Goal: Transaction & Acquisition: Purchase product/service

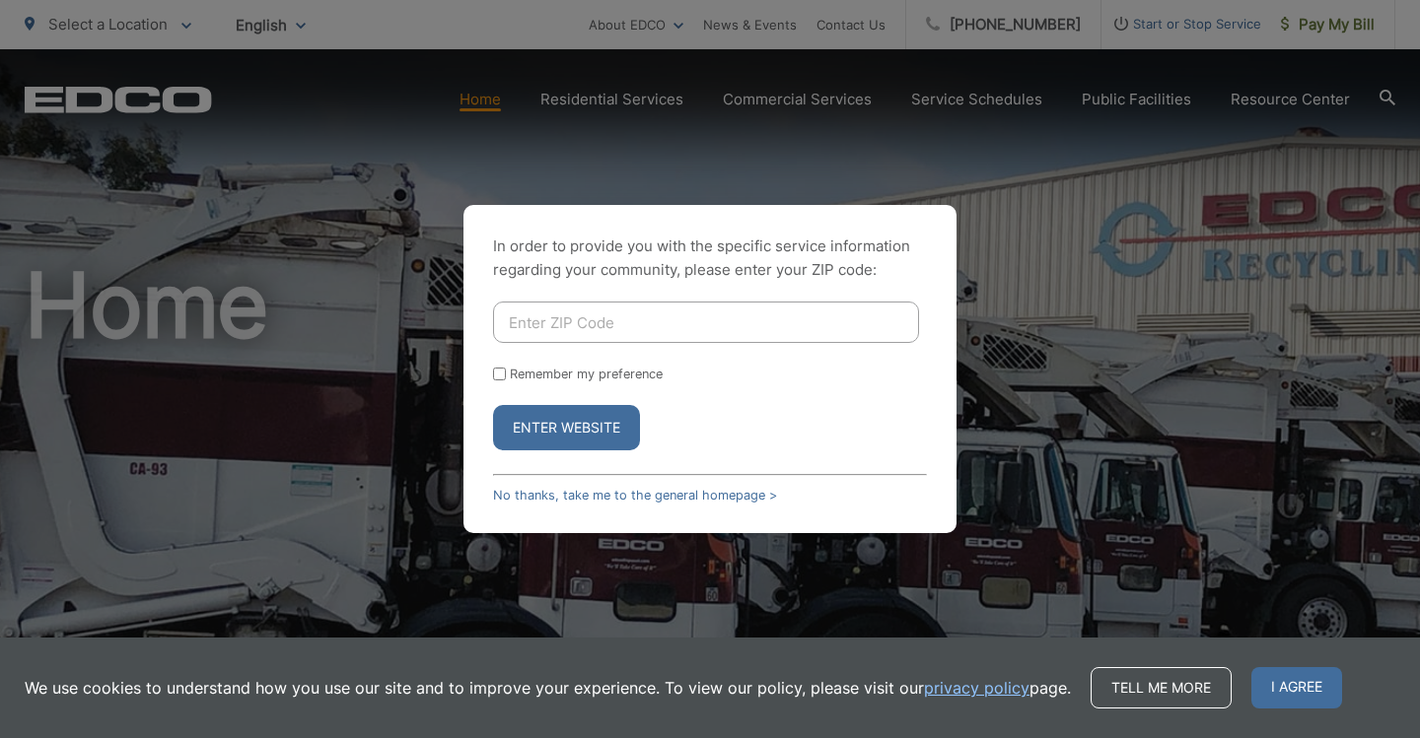
click at [537, 322] on input "Enter ZIP Code" at bounding box center [706, 322] width 426 height 41
type input "92021"
click at [504, 370] on input "Remember my preference" at bounding box center [499, 374] width 13 height 13
checkbox input "true"
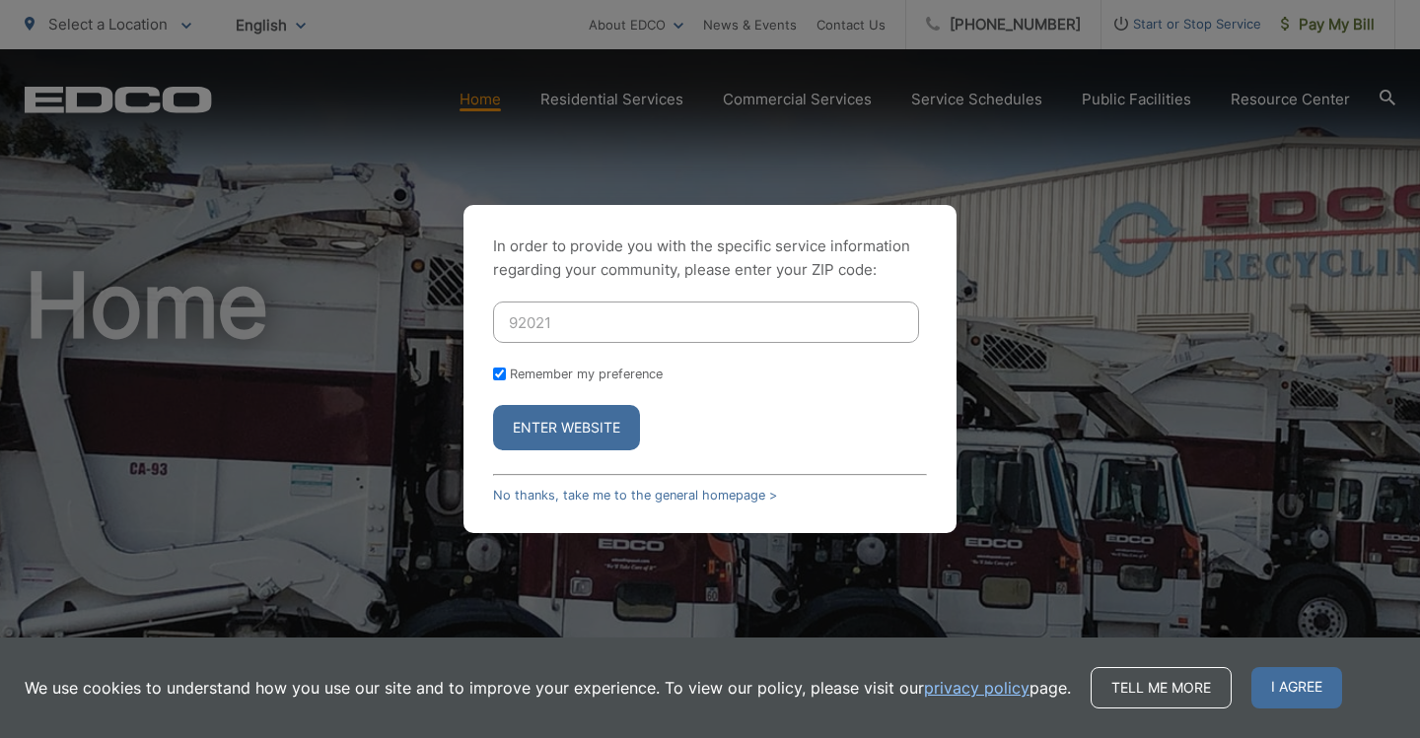
click at [577, 433] on button "Enter Website" at bounding box center [566, 427] width 147 height 45
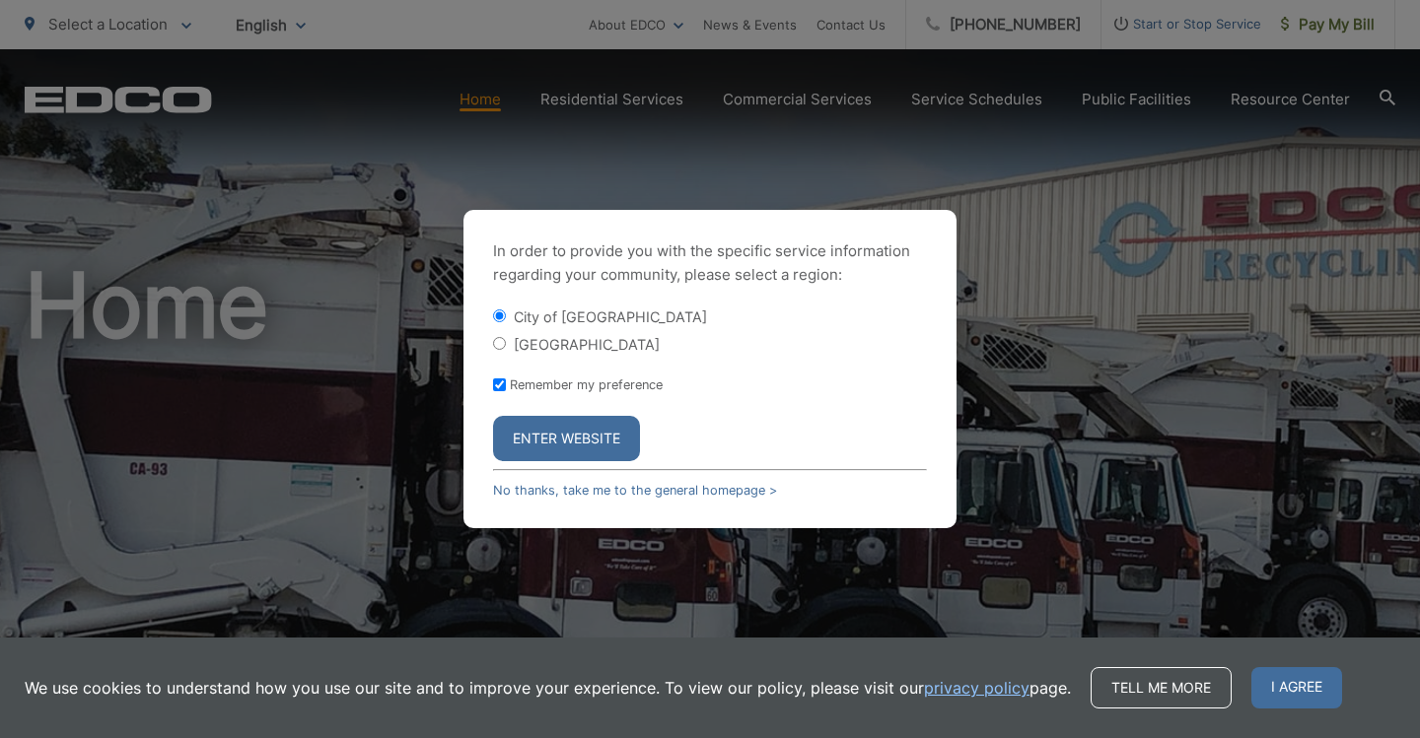
click at [560, 437] on button "Enter Website" at bounding box center [566, 438] width 147 height 45
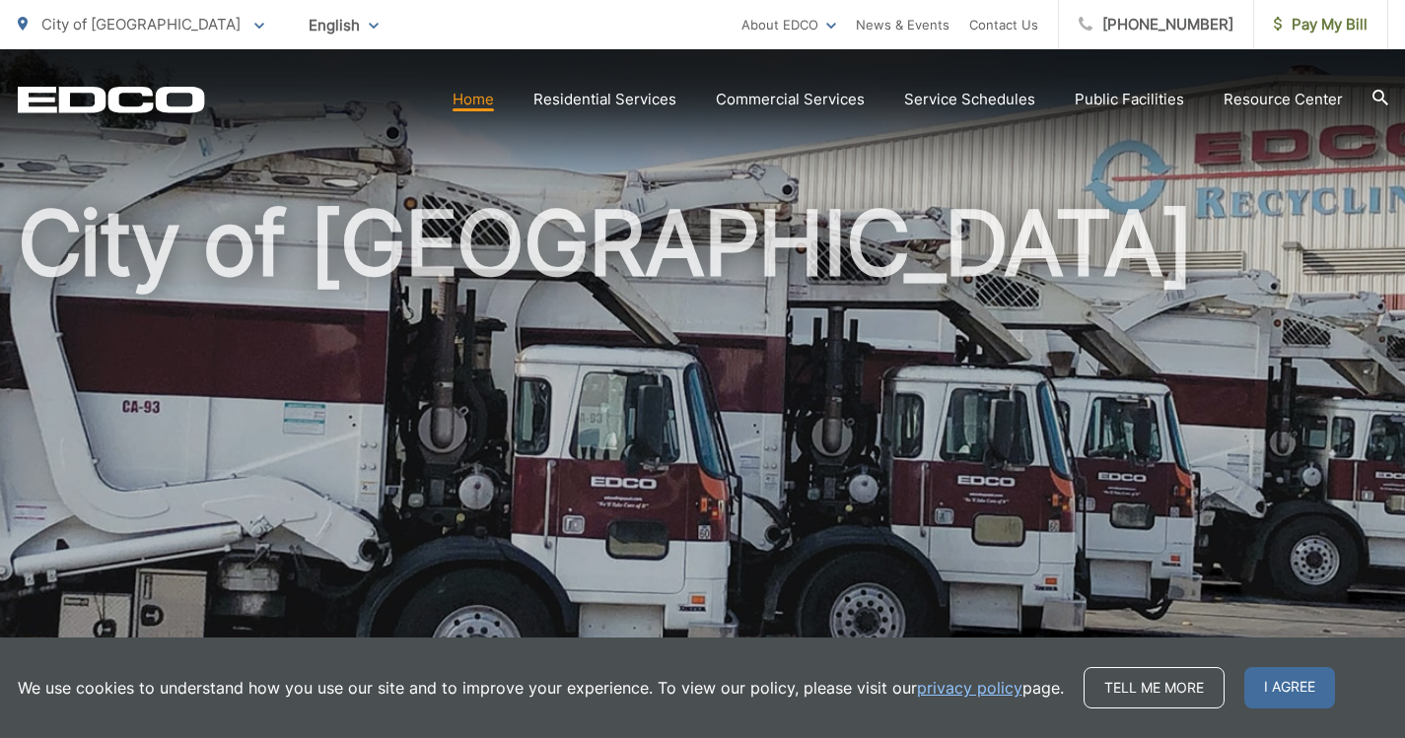
scroll to position [55, 0]
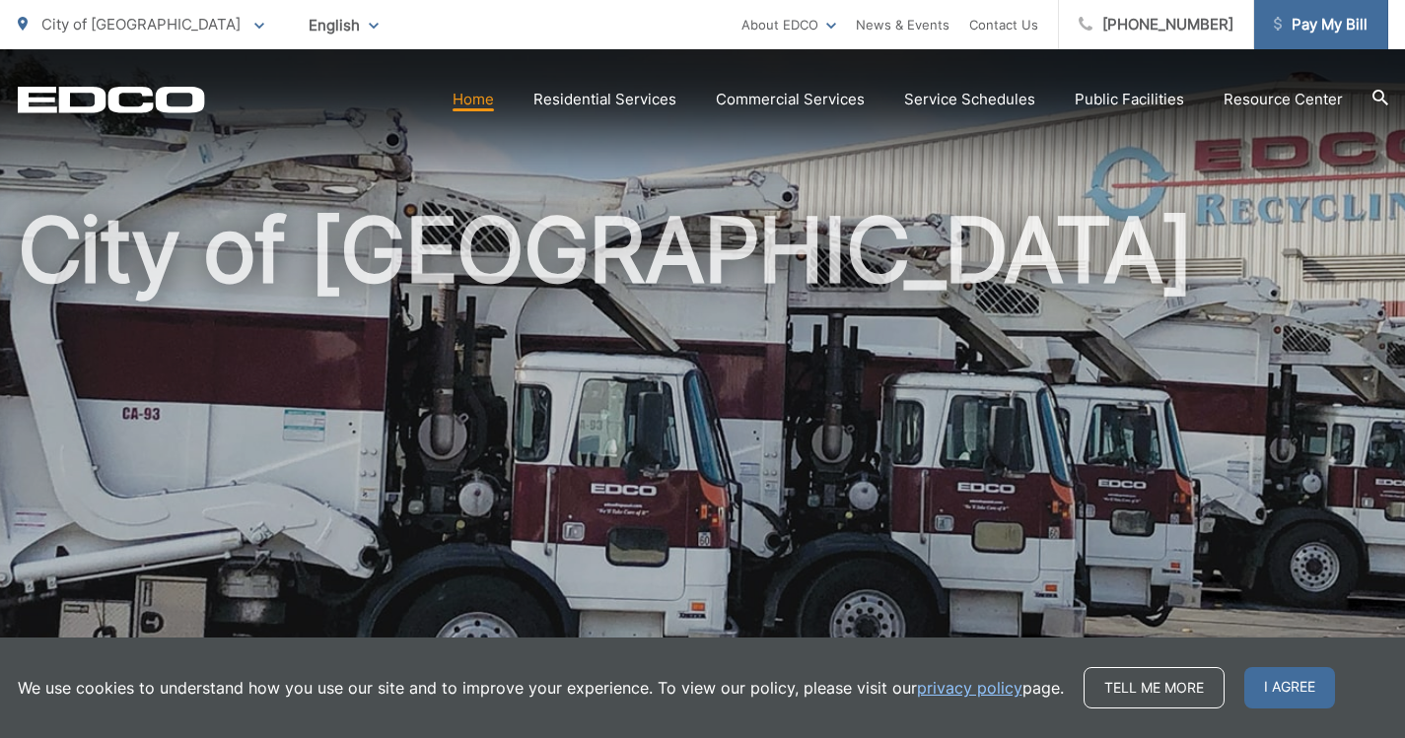
click at [1306, 21] on span "Pay My Bill" at bounding box center [1321, 25] width 94 height 24
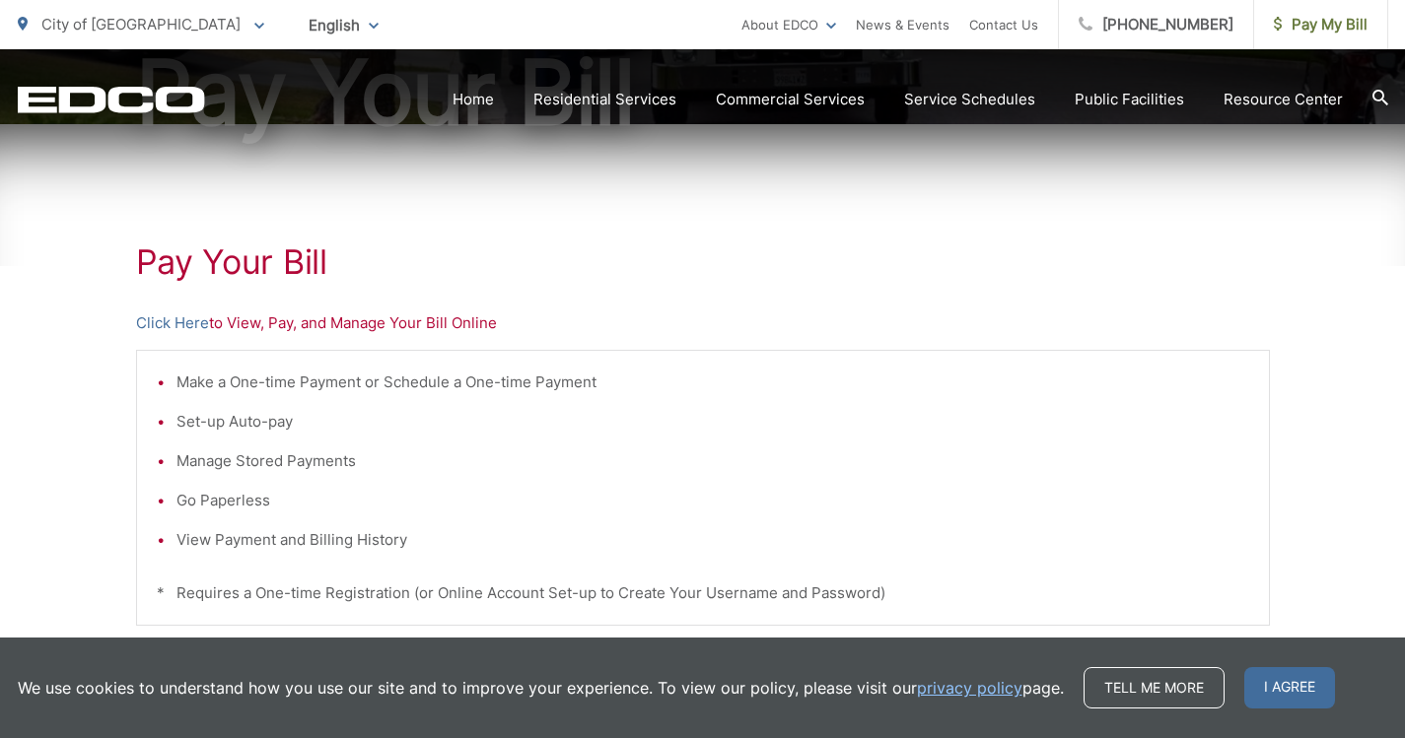
scroll to position [274, 0]
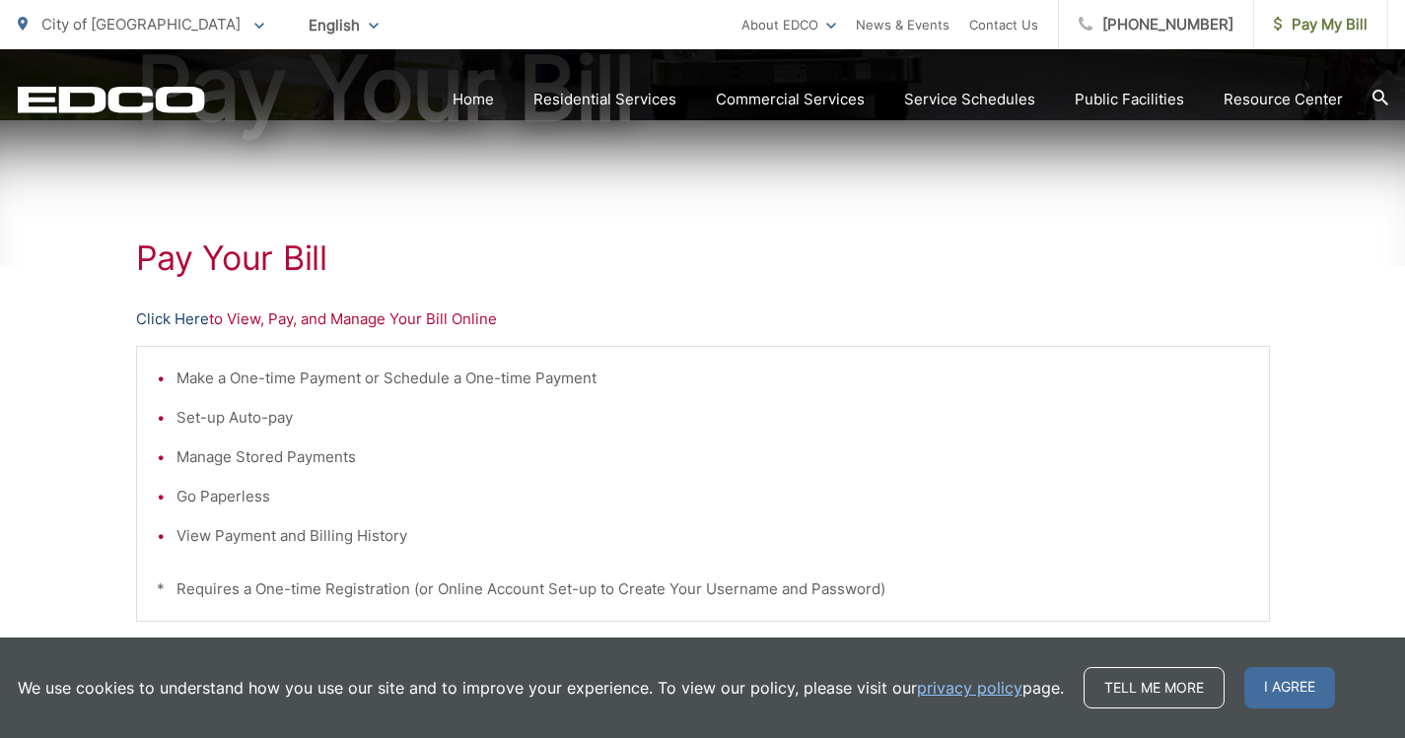
click at [172, 315] on link "Click Here" at bounding box center [172, 320] width 73 height 24
